Goal: Task Accomplishment & Management: Manage account settings

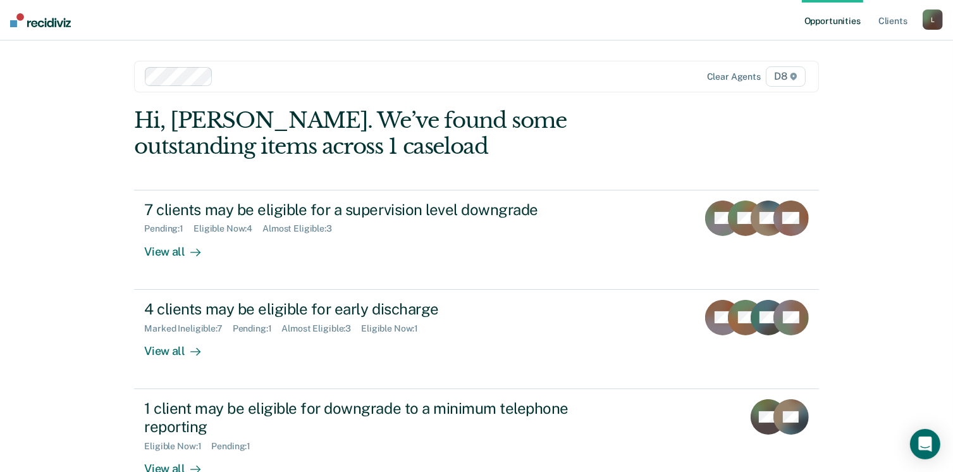
click at [83, 308] on div "Opportunities Client s [EMAIL_ADDRESS][US_STATE][DOMAIN_NAME] L Profile How it …" at bounding box center [476, 337] width 953 height 675
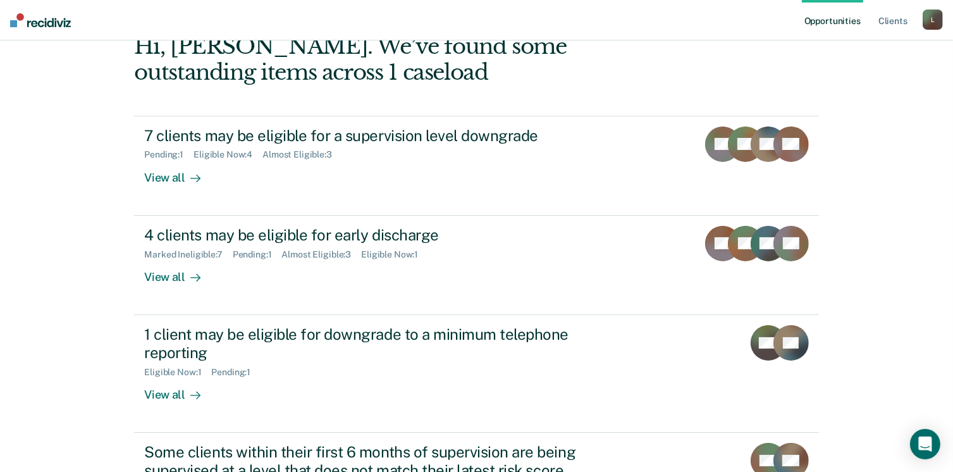
scroll to position [76, 0]
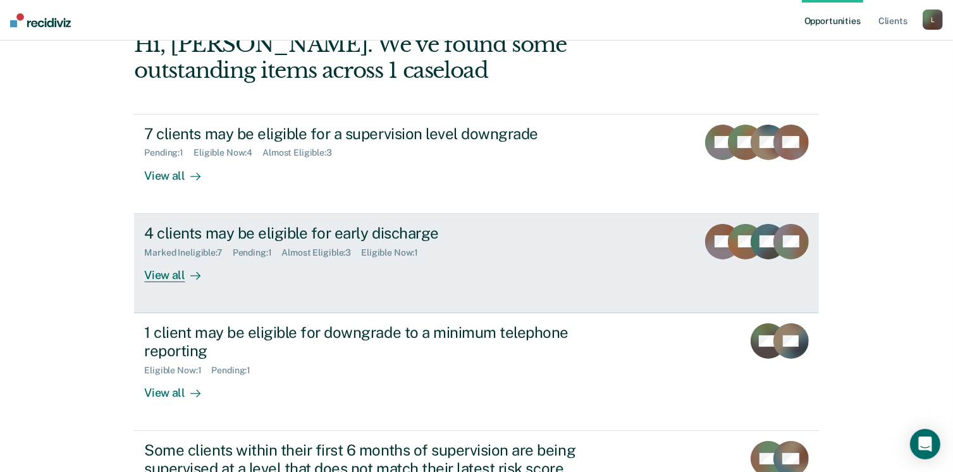
click at [164, 275] on div "View all" at bounding box center [179, 269] width 71 height 25
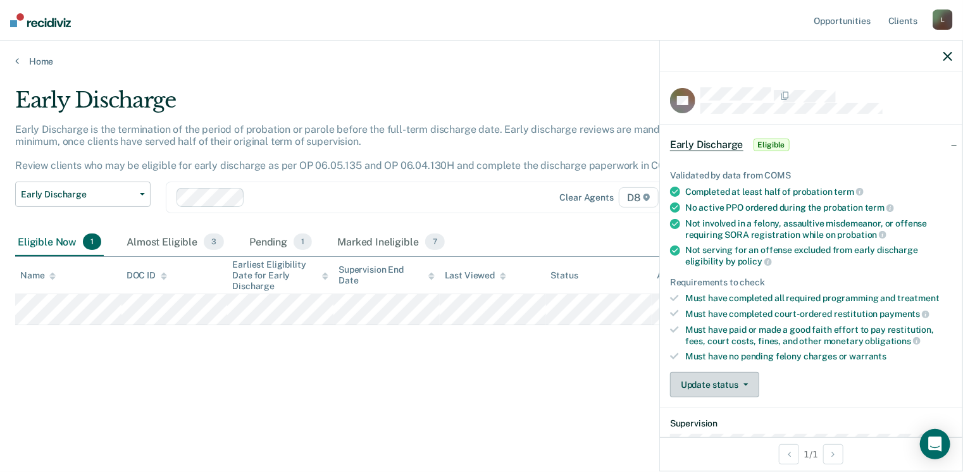
click at [706, 384] on button "Update status" at bounding box center [714, 384] width 89 height 25
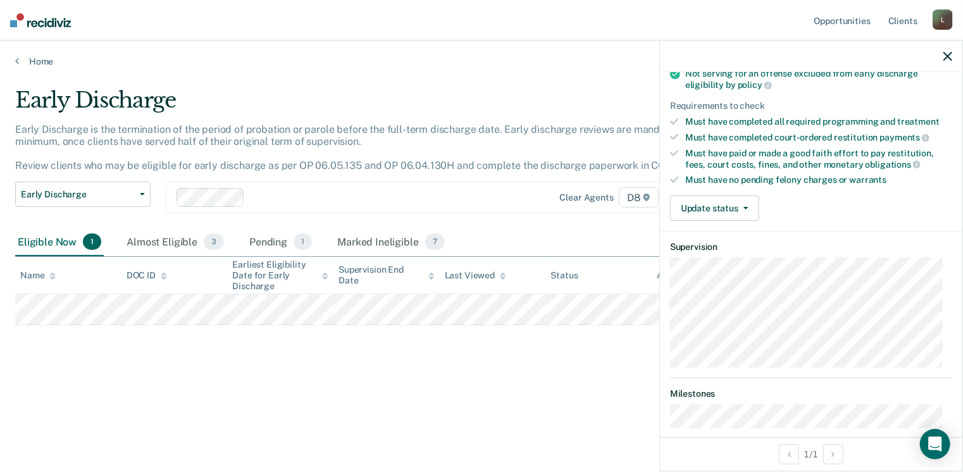
scroll to position [177, 0]
click at [730, 211] on button "Update status" at bounding box center [714, 207] width 89 height 25
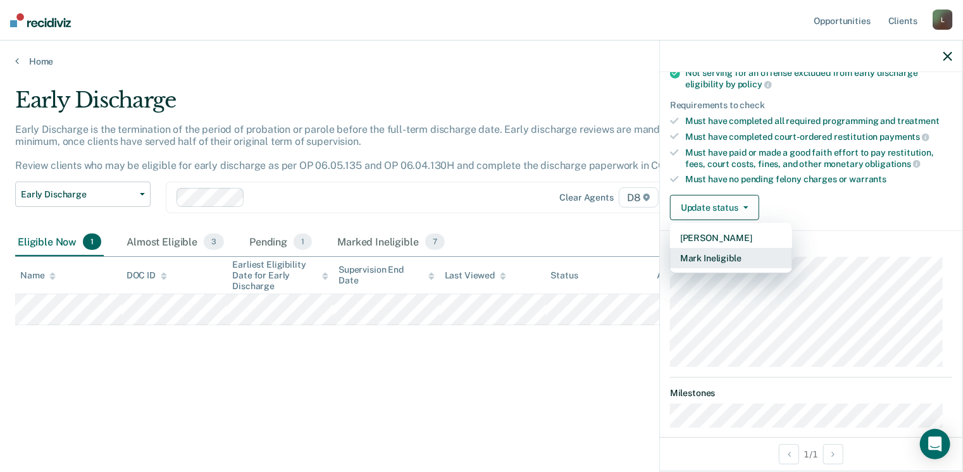
click at [713, 256] on button "Mark Ineligible" at bounding box center [731, 258] width 122 height 20
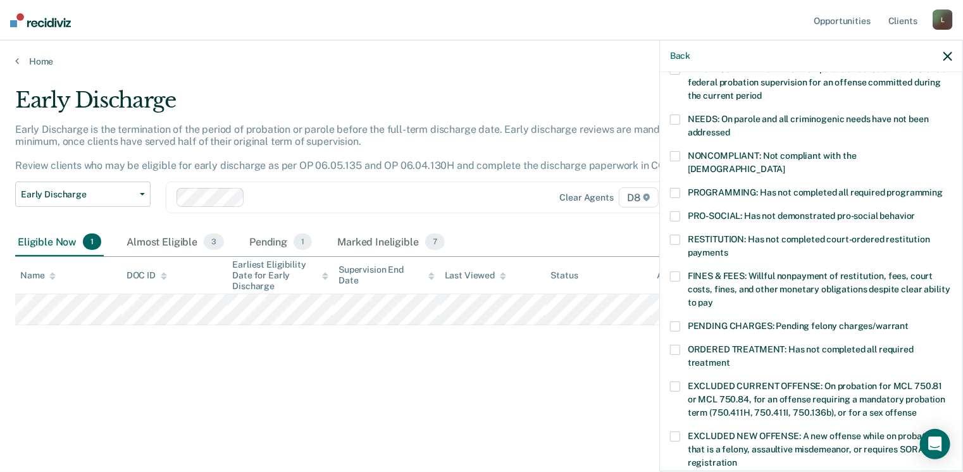
click at [677, 188] on span at bounding box center [675, 193] width 10 height 10
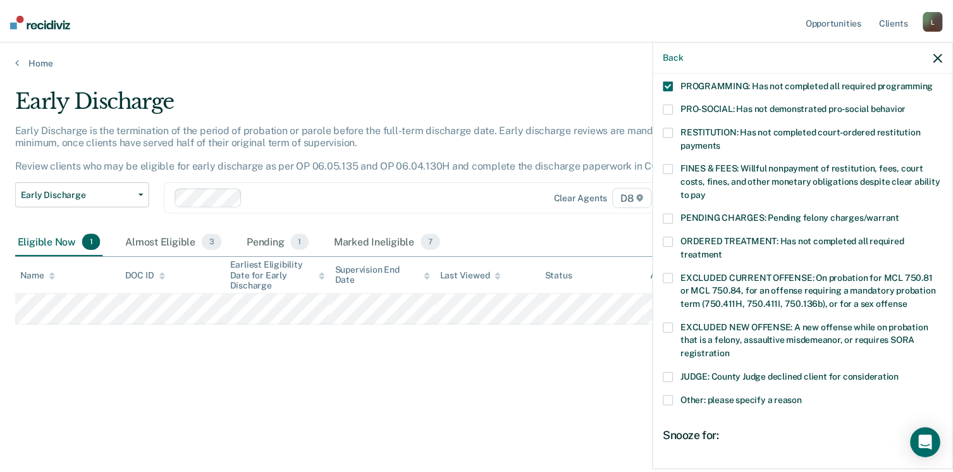
scroll to position [385, 0]
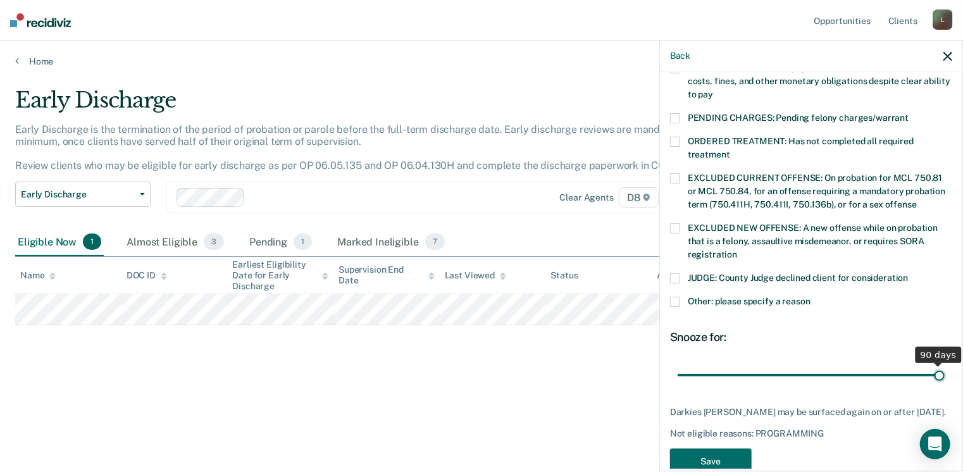
drag, startPoint x: 763, startPoint y: 360, endPoint x: 958, endPoint y: 381, distance: 196.6
type input "90"
click at [944, 381] on input "range" at bounding box center [810, 375] width 267 height 22
click at [704, 454] on button "Save" at bounding box center [711, 461] width 82 height 26
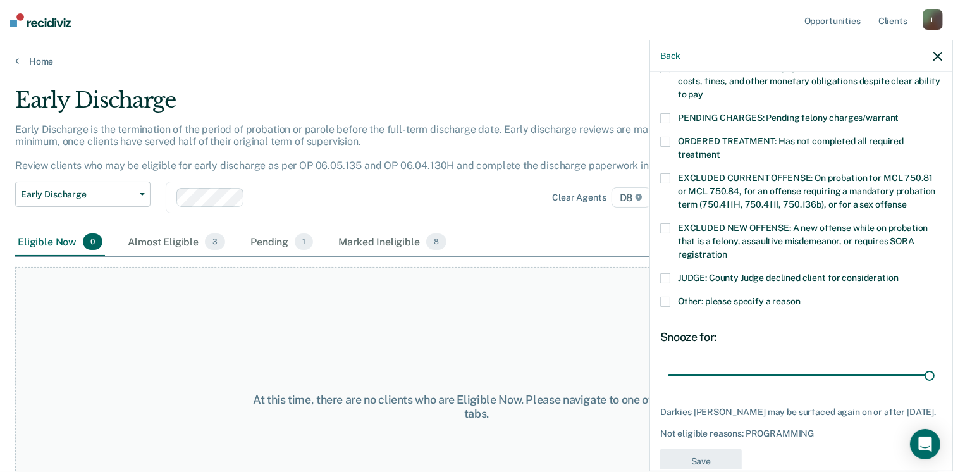
scroll to position [342, 0]
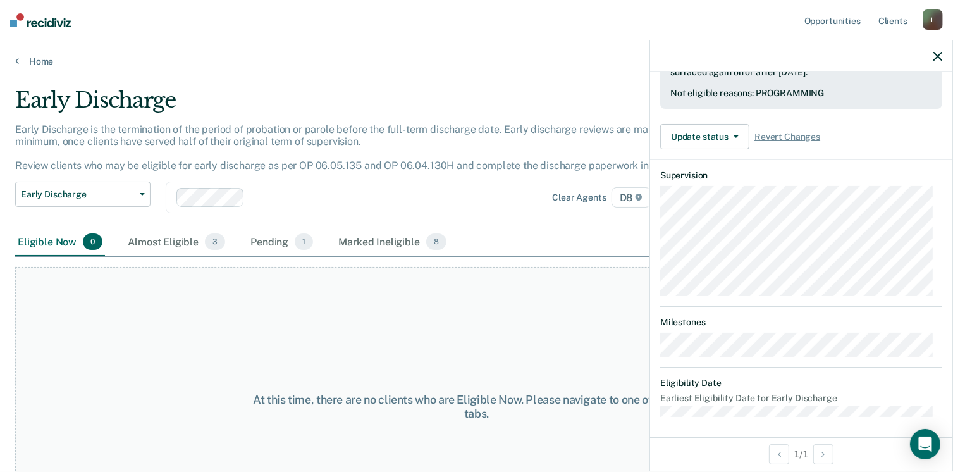
click at [939, 59] on icon "button" at bounding box center [938, 56] width 9 height 9
